Goal: Task Accomplishment & Management: Complete application form

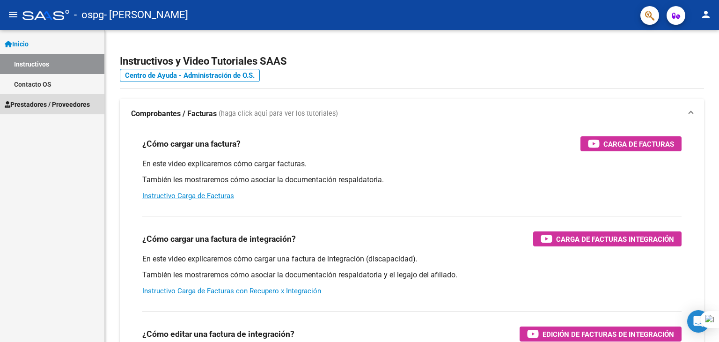
click at [70, 100] on span "Prestadores / Proveedores" at bounding box center [47, 104] width 85 height 10
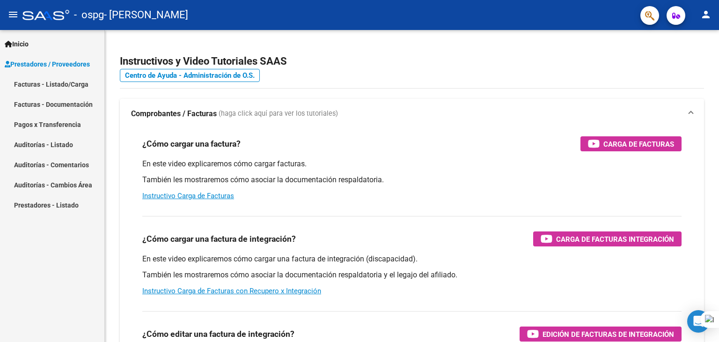
click at [79, 77] on link "Facturas - Listado/Carga" at bounding box center [52, 84] width 104 height 20
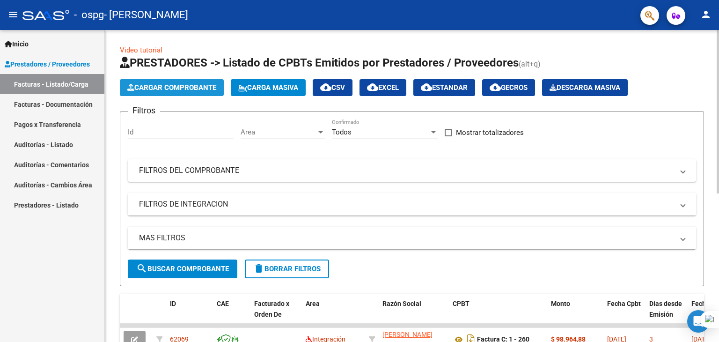
click at [185, 92] on button "Cargar Comprobante" at bounding box center [172, 87] width 104 height 17
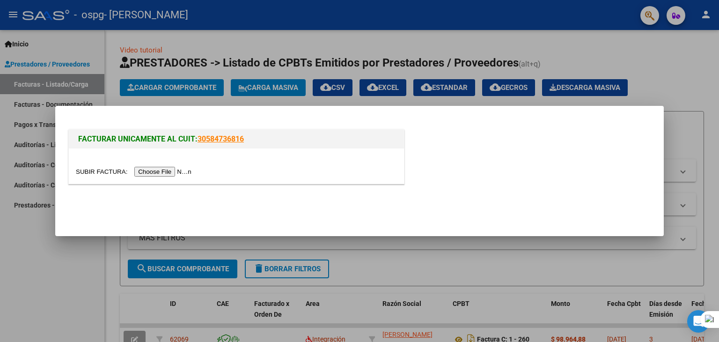
click at [182, 175] on input "file" at bounding box center [135, 172] width 118 height 10
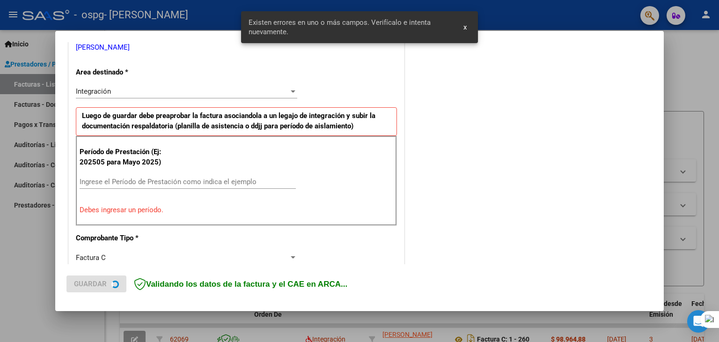
scroll to position [197, 0]
click at [194, 171] on div "Período de Prestación (Ej: 202505 para [DATE]) Ingrese el Período de Prestación…" at bounding box center [236, 180] width 321 height 90
click at [190, 189] on div "Ingrese el Período de Prestación como indica el ejemplo" at bounding box center [188, 185] width 216 height 23
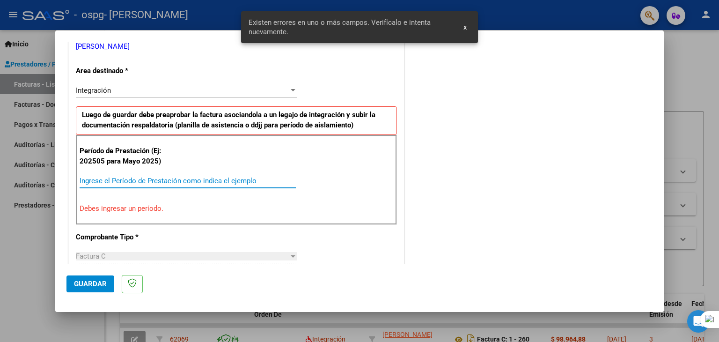
click at [188, 178] on input "Ingrese el Período de Prestación como indica el ejemplo" at bounding box center [188, 181] width 216 height 8
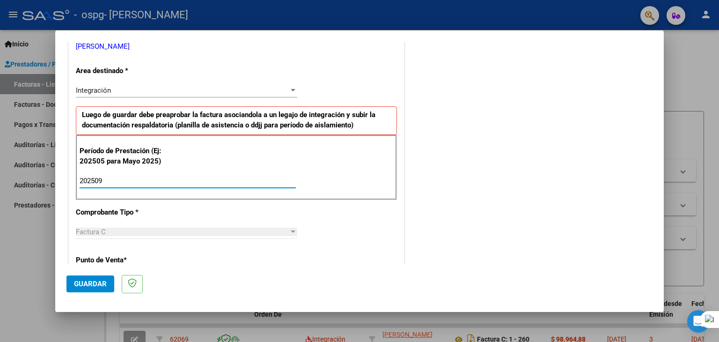
type input "202509"
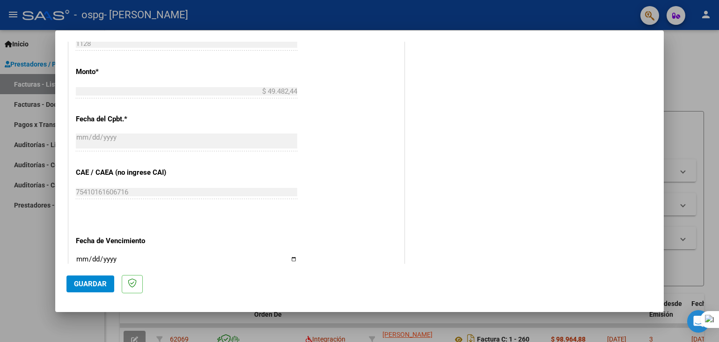
scroll to position [571, 0]
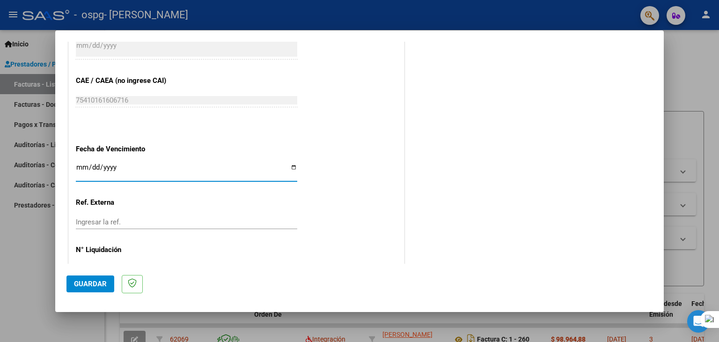
click at [139, 171] on input "Ingresar la fecha" at bounding box center [187, 170] width 222 height 15
type input "[DATE]"
drag, startPoint x: 184, startPoint y: 212, endPoint x: 180, endPoint y: 219, distance: 8.4
click at [105, 278] on button "Guardar" at bounding box center [90, 283] width 48 height 17
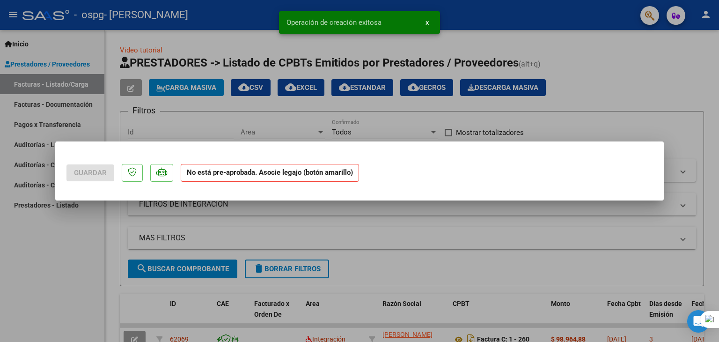
scroll to position [0, 0]
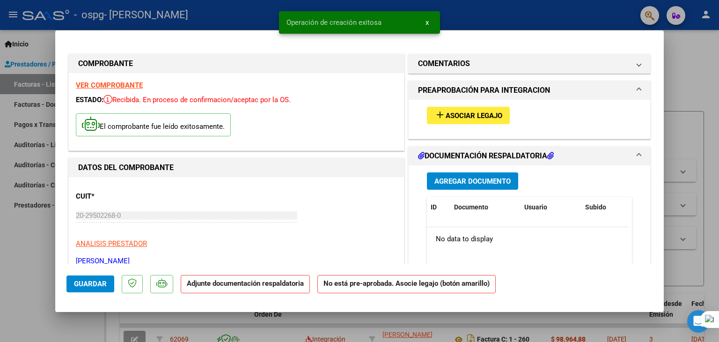
click at [438, 127] on div "add Asociar Legajo" at bounding box center [529, 115] width 219 height 31
click at [437, 117] on mat-icon "add" at bounding box center [440, 114] width 11 height 11
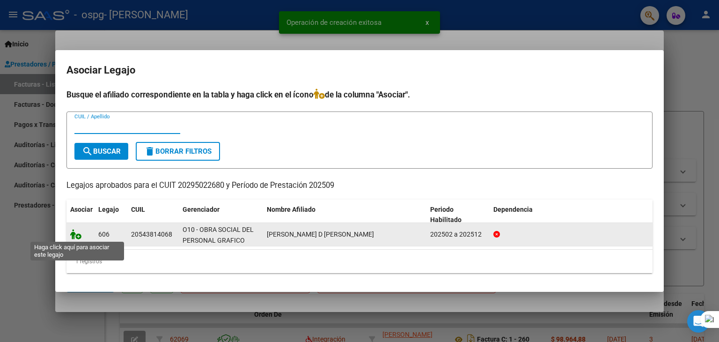
click at [75, 237] on icon at bounding box center [75, 234] width 11 height 10
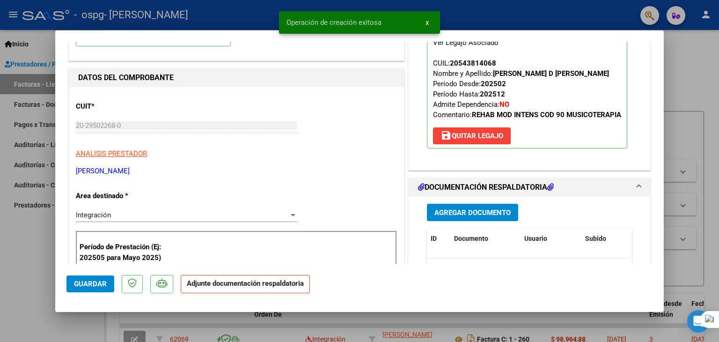
scroll to position [94, 0]
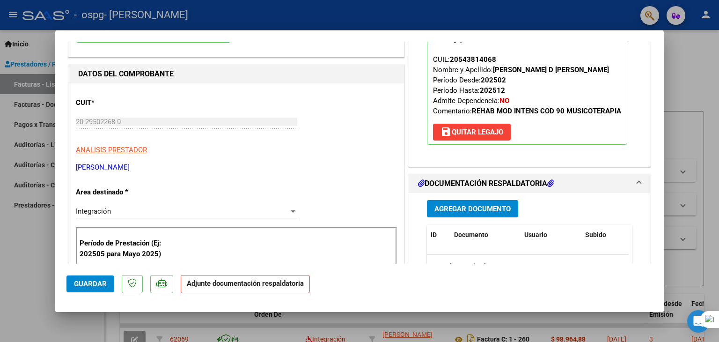
click at [465, 207] on div "Agregar Documento ID Documento Usuario Subido Acción No data to display 0 total…" at bounding box center [529, 286] width 219 height 187
click at [465, 213] on button "Agregar Documento" at bounding box center [472, 208] width 91 height 17
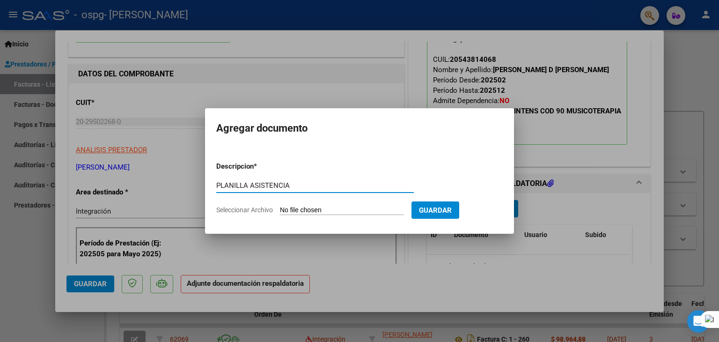
type input "PLANILLA ASISTENCIA"
click at [261, 207] on span "Seleccionar Archivo" at bounding box center [244, 209] width 57 height 7
click at [280, 207] on input "Seleccionar Archivo" at bounding box center [342, 210] width 124 height 9
type input "C:\fakepath\[PERSON_NAME] music sep.pdf"
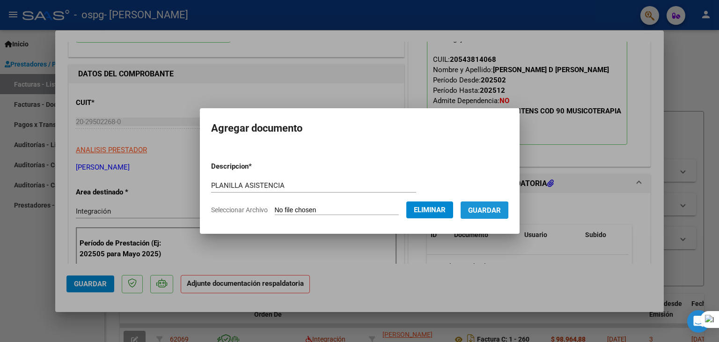
click at [473, 217] on button "Guardar" at bounding box center [485, 209] width 48 height 17
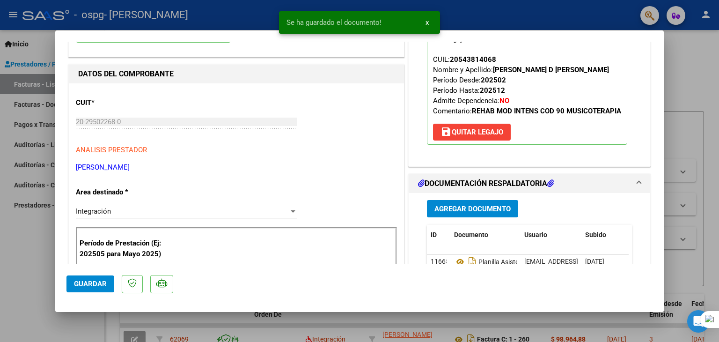
click at [210, 324] on div at bounding box center [359, 171] width 719 height 342
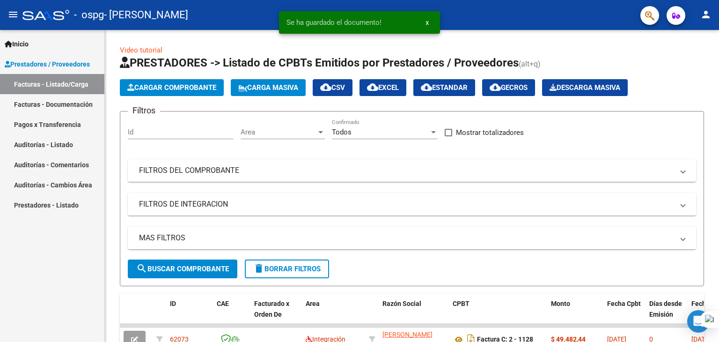
click at [714, 14] on button "person" at bounding box center [706, 15] width 19 height 19
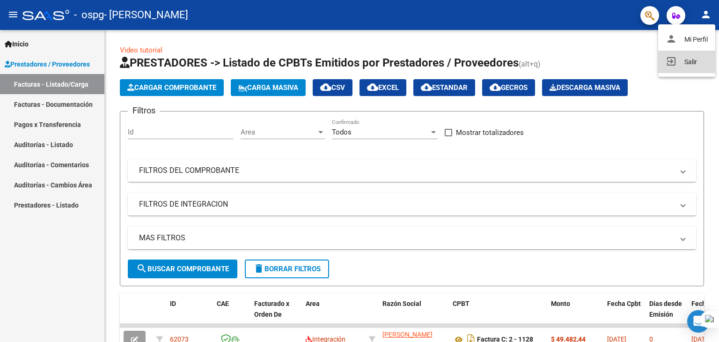
click at [676, 66] on button "exit_to_app Salir" at bounding box center [686, 62] width 57 height 22
